Goal: Information Seeking & Learning: Understand process/instructions

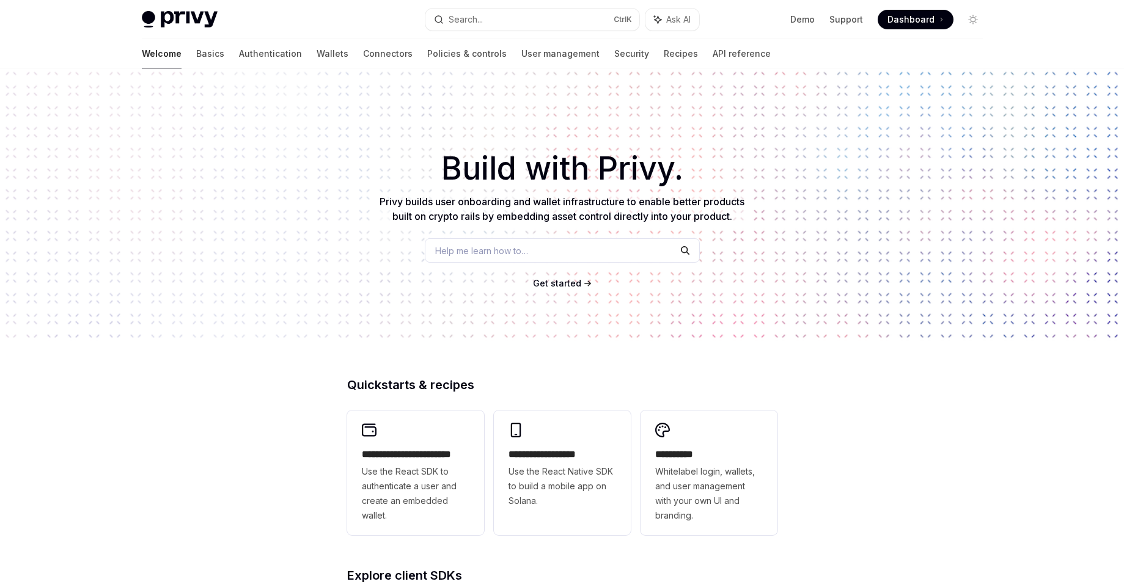
click at [926, 1] on div "Privy Docs home page Search... Ctrl K Ask AI Demo Support Dashboard Dashboard S…" at bounding box center [562, 19] width 841 height 39
click at [911, 22] on span "Dashboard" at bounding box center [910, 19] width 47 height 12
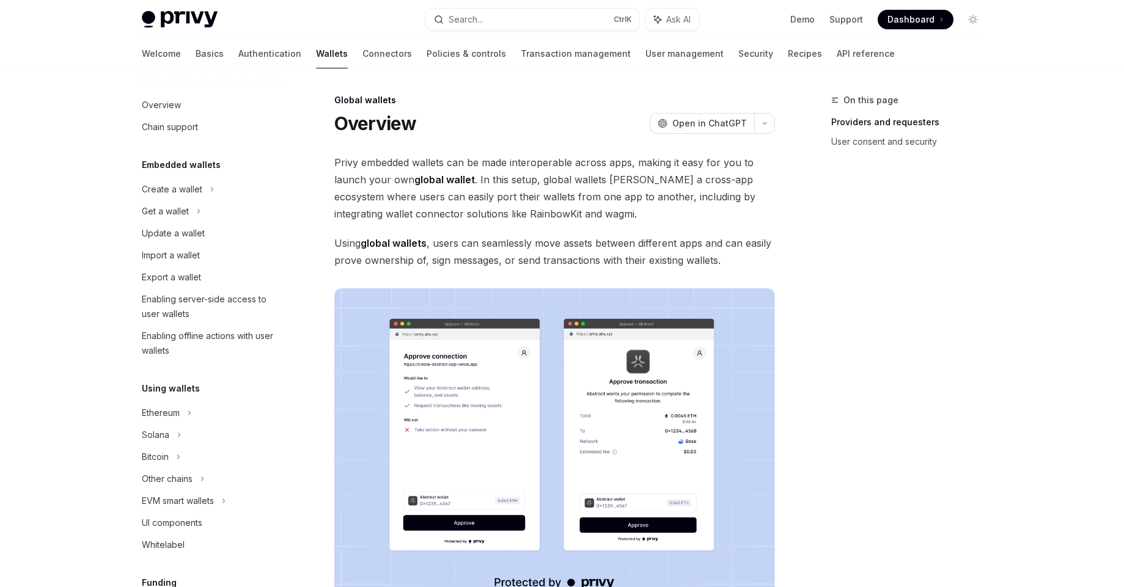
scroll to position [470, 0]
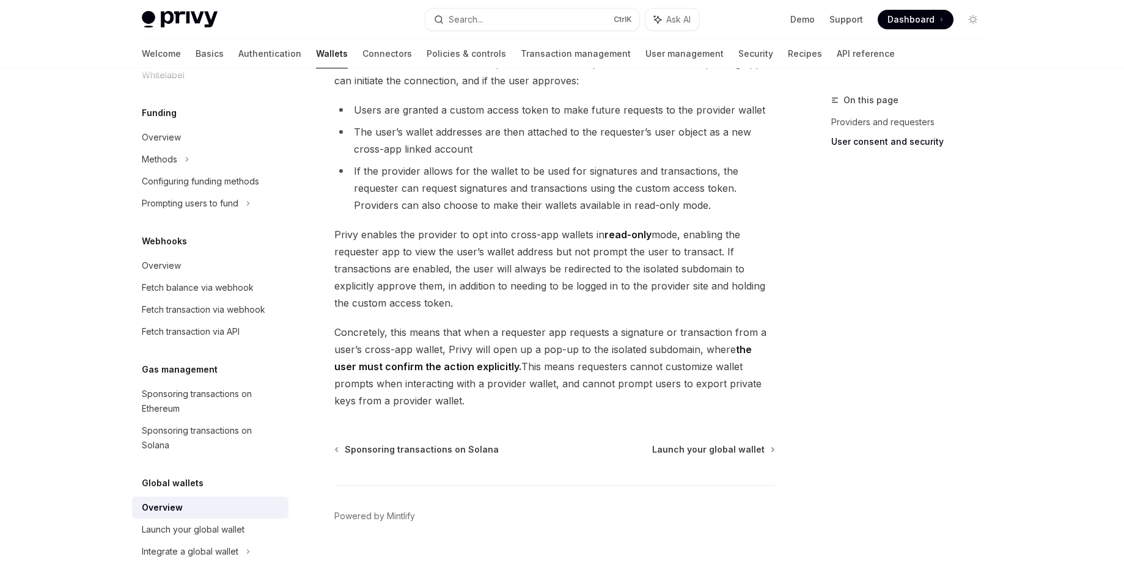
scroll to position [963, 0]
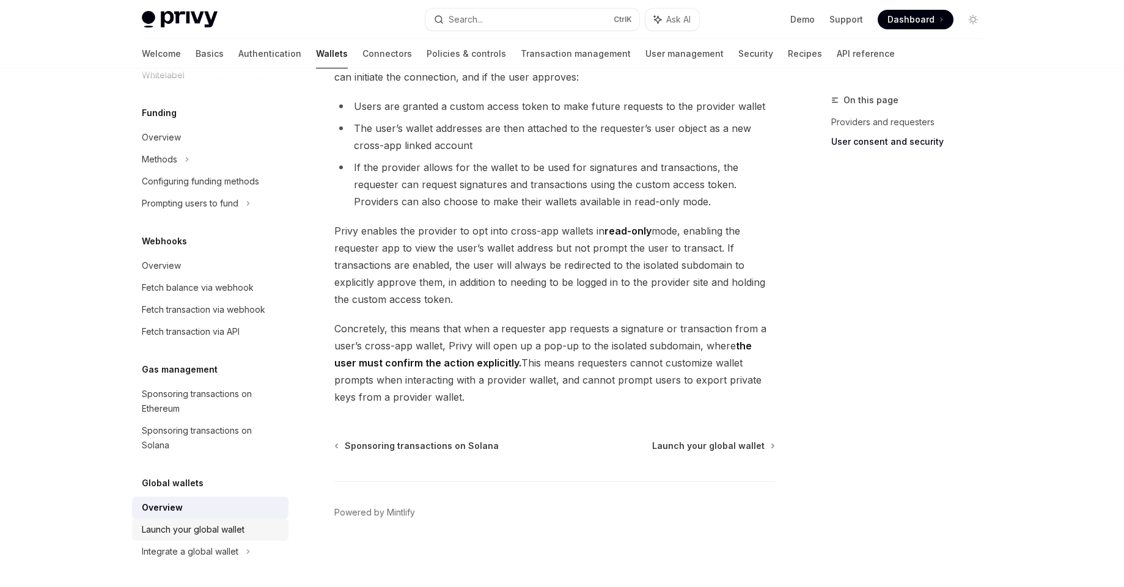
click at [239, 533] on div "Launch your global wallet" at bounding box center [193, 530] width 103 height 15
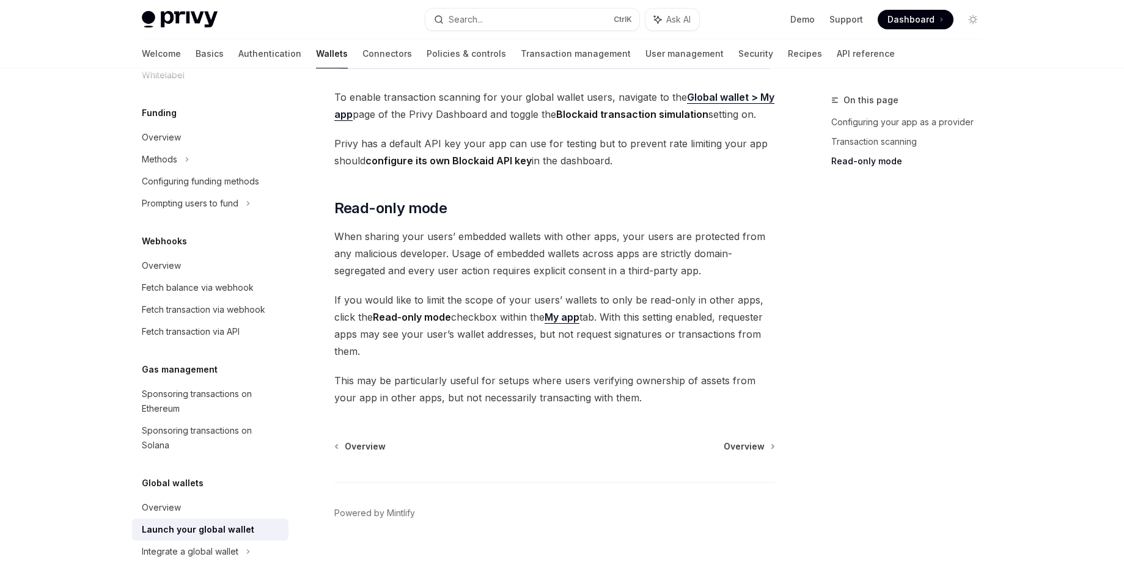
scroll to position [975, 0]
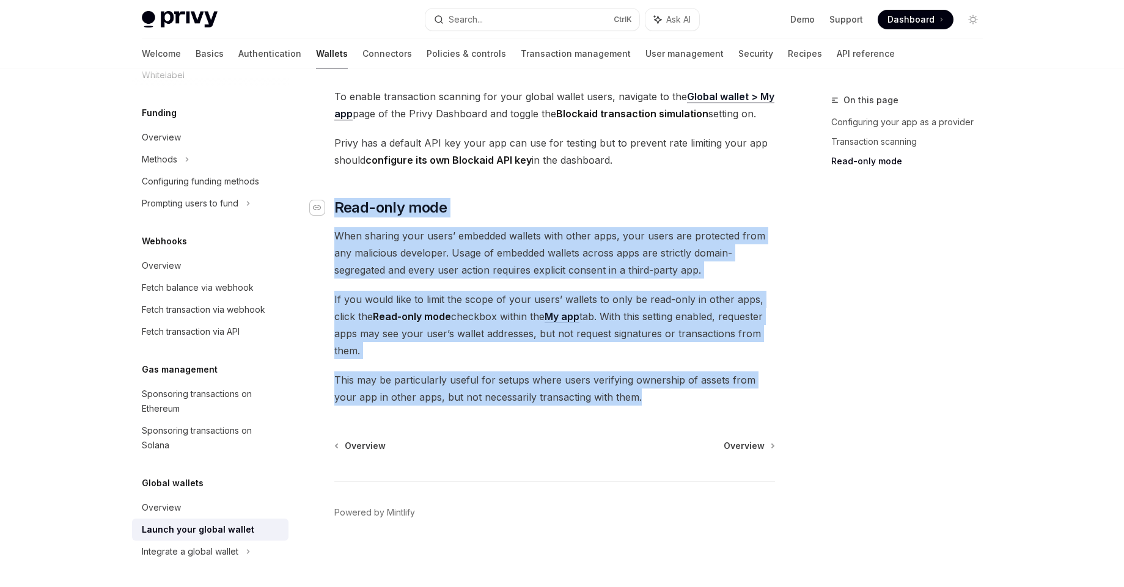
drag, startPoint x: 635, startPoint y: 395, endPoint x: 314, endPoint y: 204, distance: 374.1
copy div "Read-only mode When sharing your users’ embedded wallets with other apps, your …"
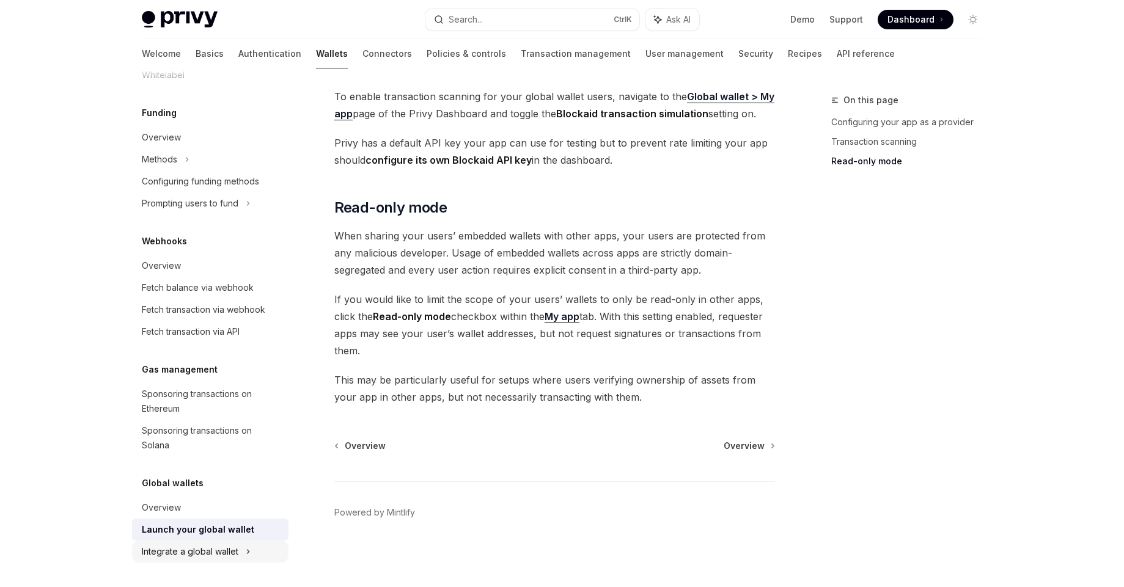
type textarea "*"
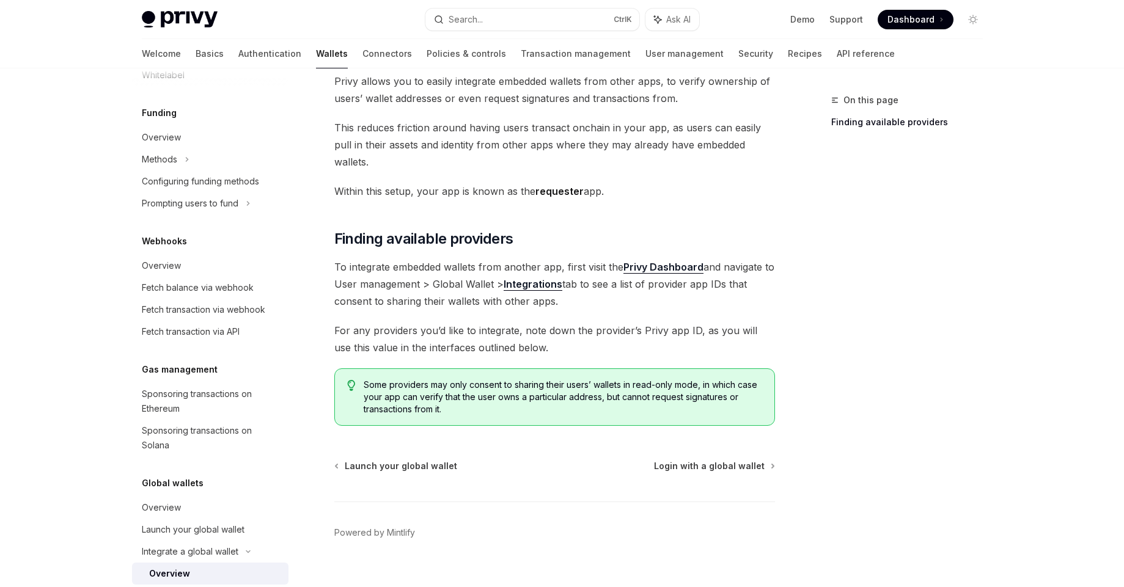
scroll to position [84, 0]
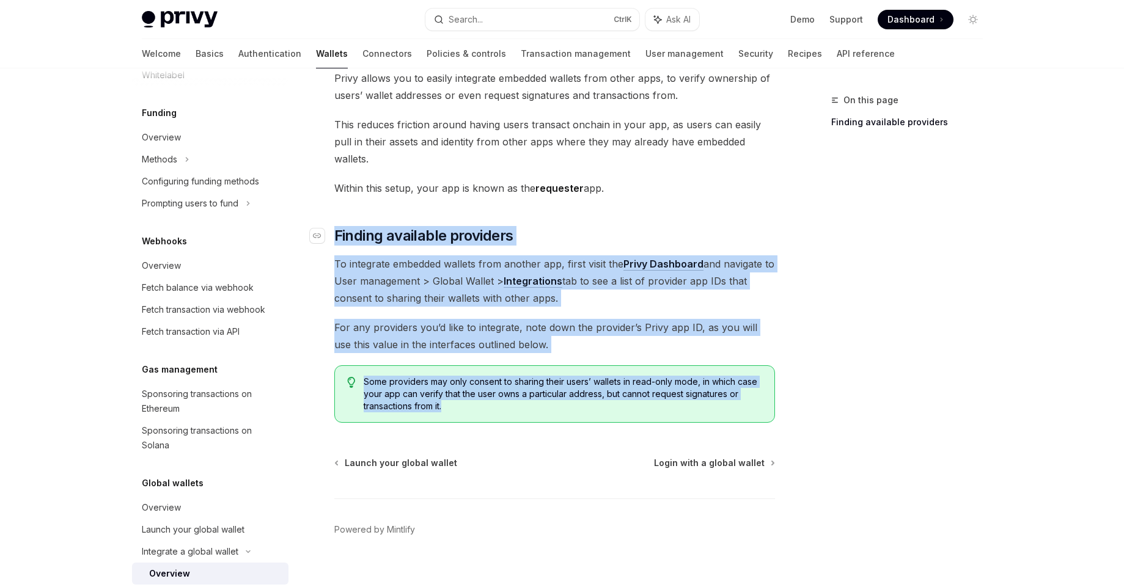
drag, startPoint x: 477, startPoint y: 387, endPoint x: 336, endPoint y: 217, distance: 221.4
click at [334, 216] on div "Privy allows you to easily integrate embedded wallets from other apps, to verif…" at bounding box center [554, 246] width 441 height 353
copy div "Finding available providers To integrate embedded wallets from another app, fir…"
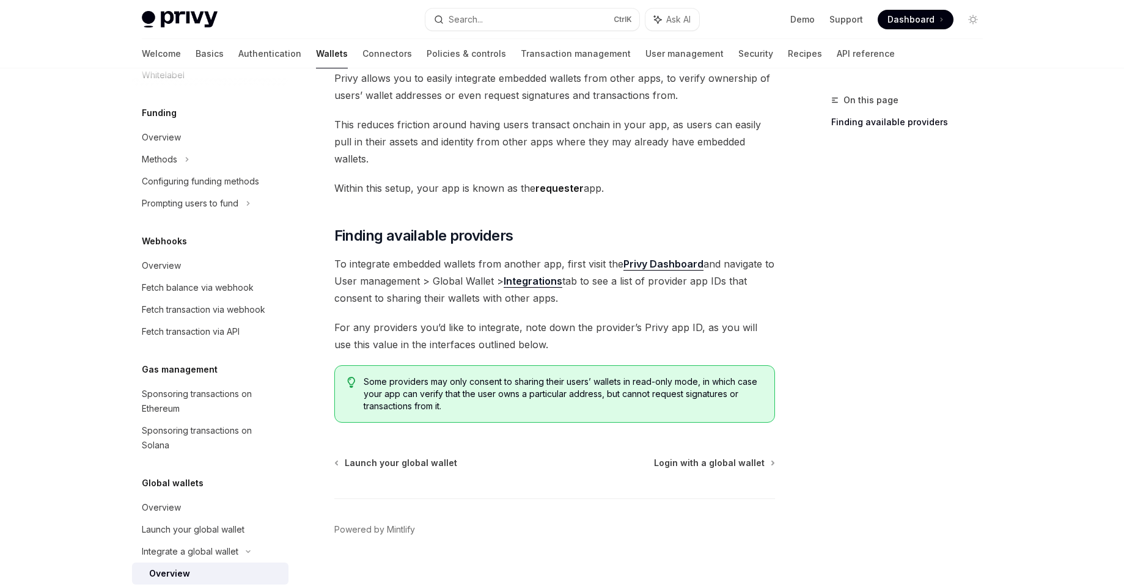
click at [867, 299] on div "On this page Finding available providers" at bounding box center [900, 340] width 186 height 494
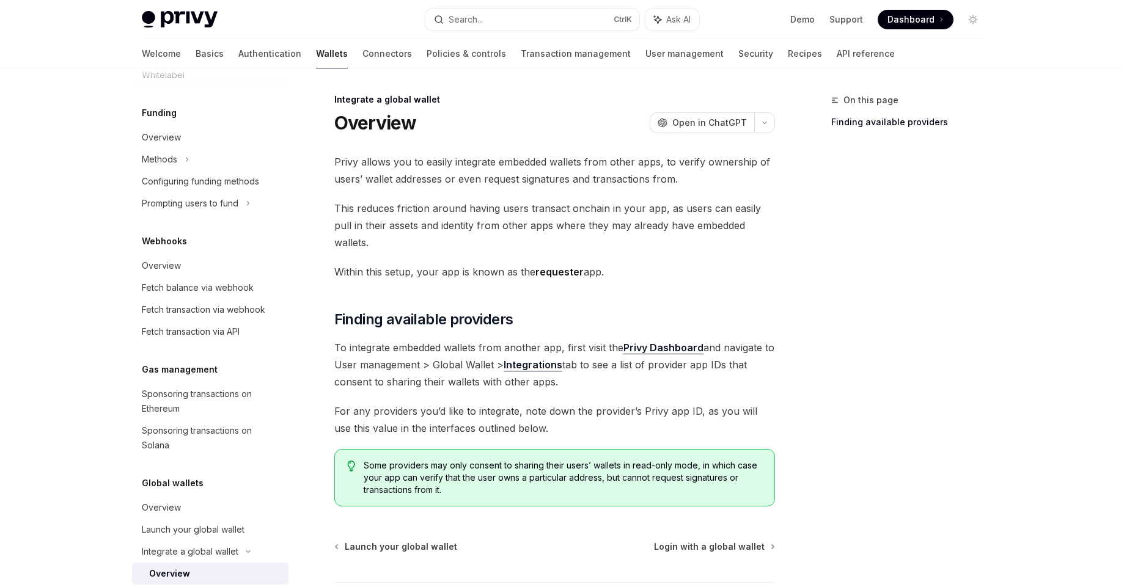
scroll to position [0, 0]
